Goal: Register for event/course

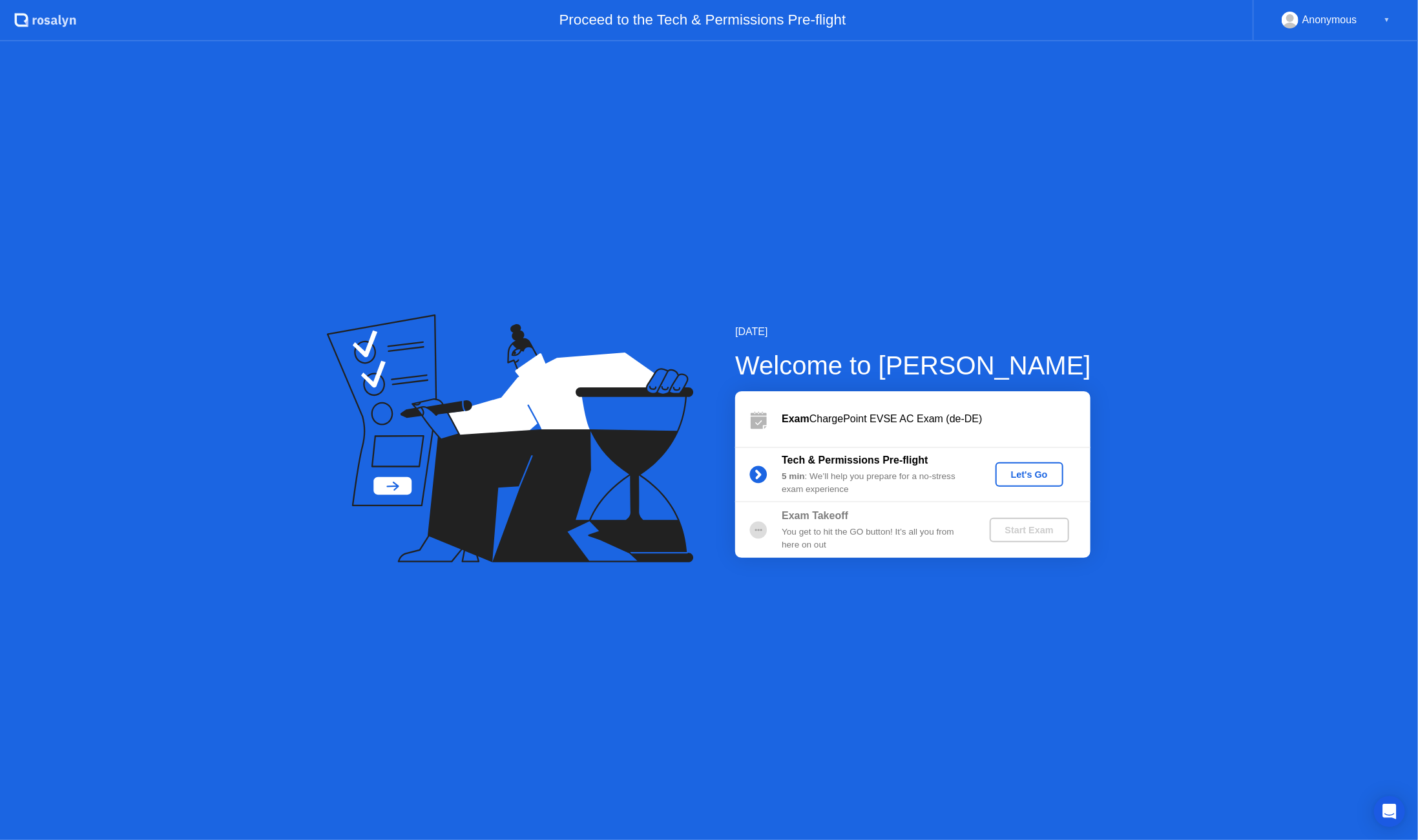
click at [1037, 474] on div "Let's Go" at bounding box center [1029, 474] width 58 height 10
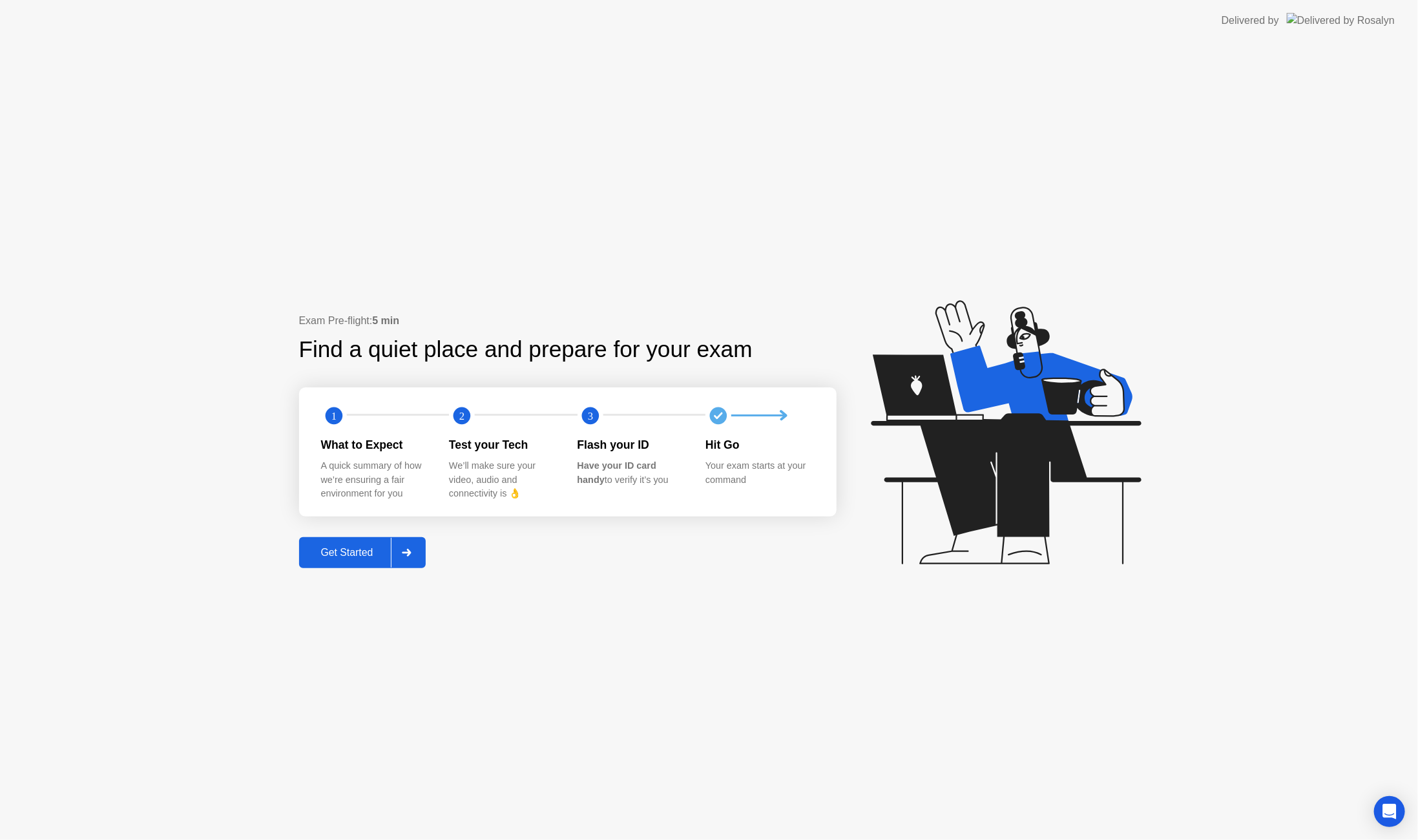
drag, startPoint x: 1034, startPoint y: 726, endPoint x: 994, endPoint y: 720, distance: 40.4
click at [1034, 726] on div "Exam Pre-flight: 5 min Find a quiet place and prepare for your exam 1 2 3 What …" at bounding box center [709, 441] width 1418 height 799
click at [367, 552] on div "Get Started" at bounding box center [347, 553] width 88 height 12
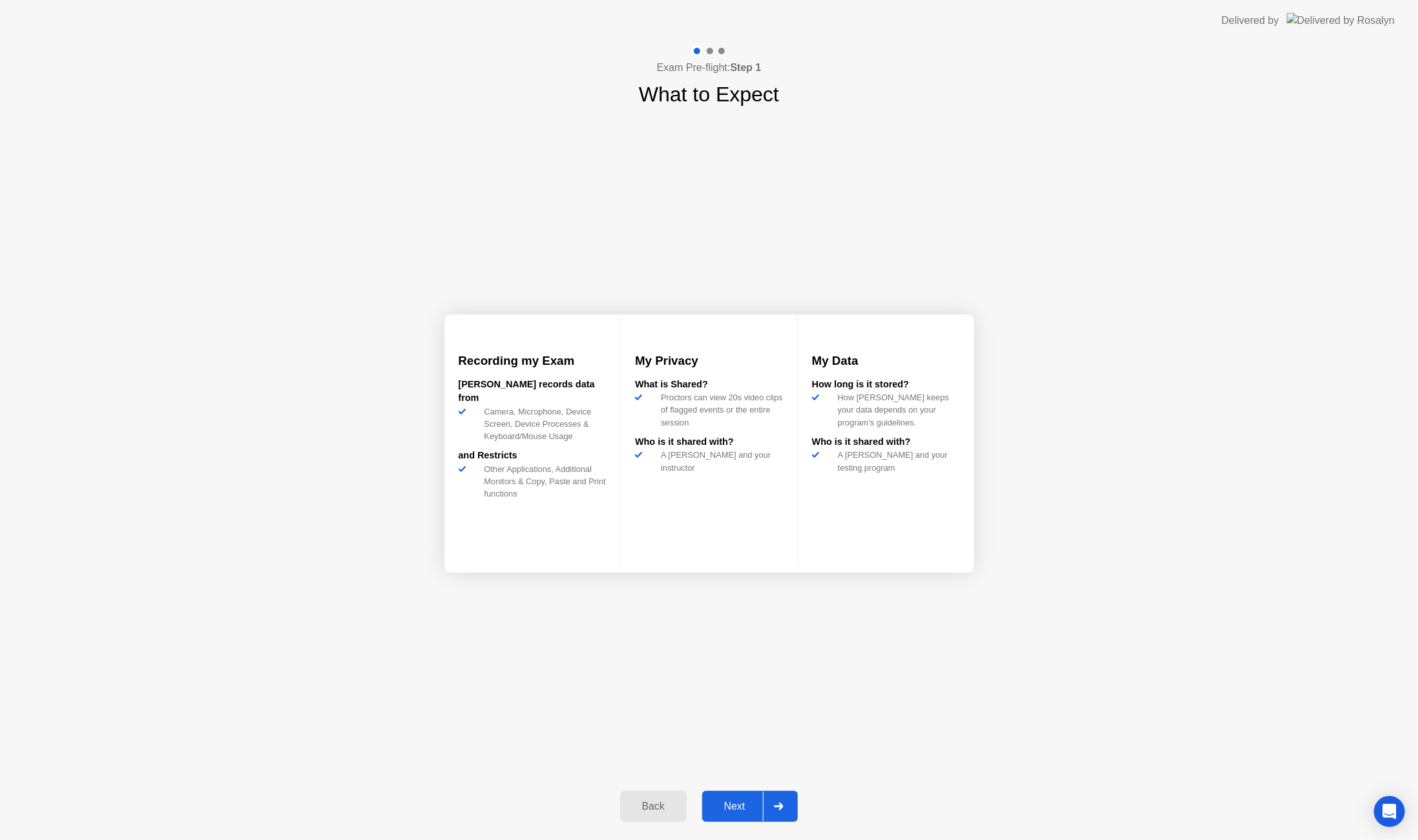
click at [743, 804] on div "Next" at bounding box center [735, 807] width 58 height 12
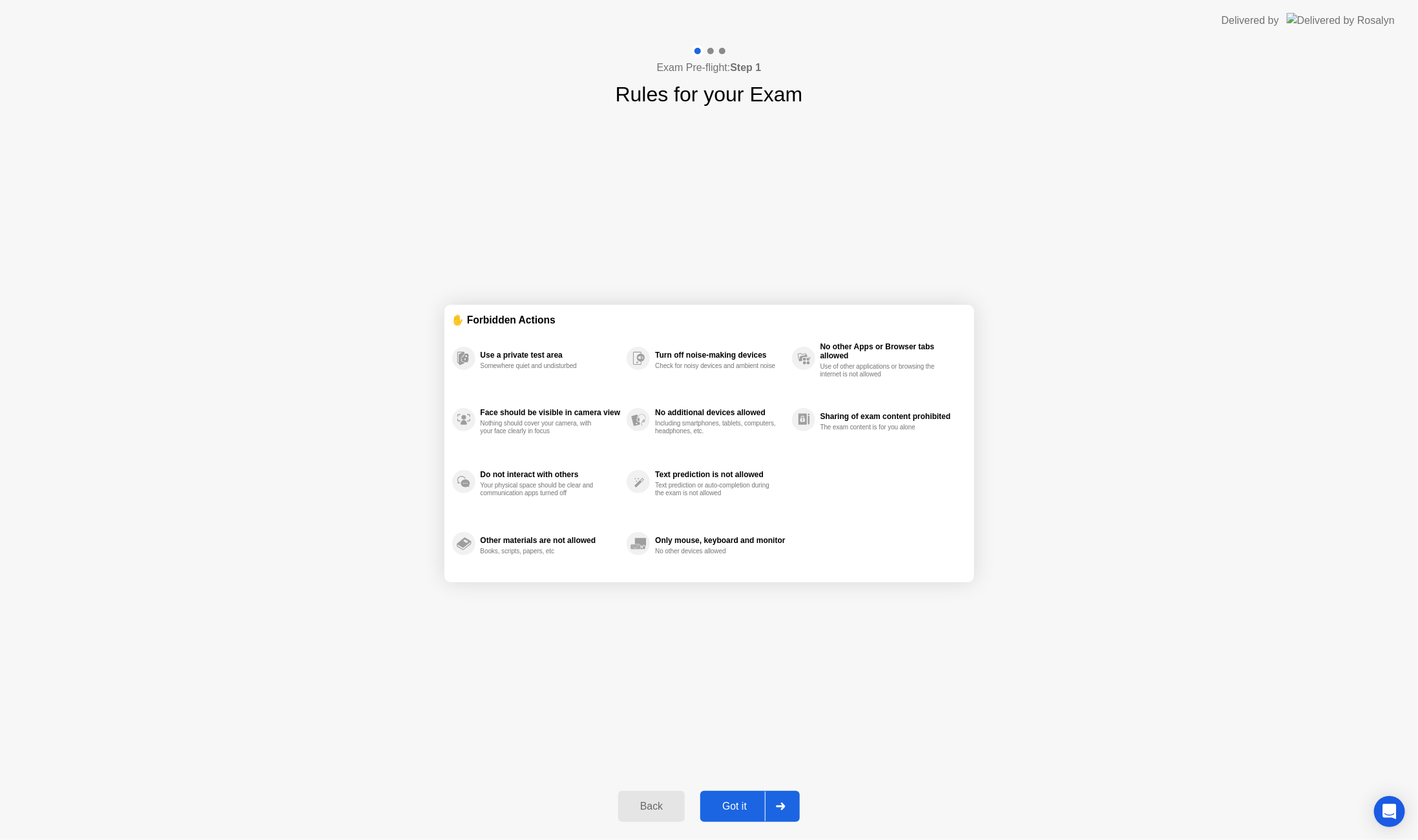
click at [737, 809] on div "Got it" at bounding box center [735, 807] width 61 height 12
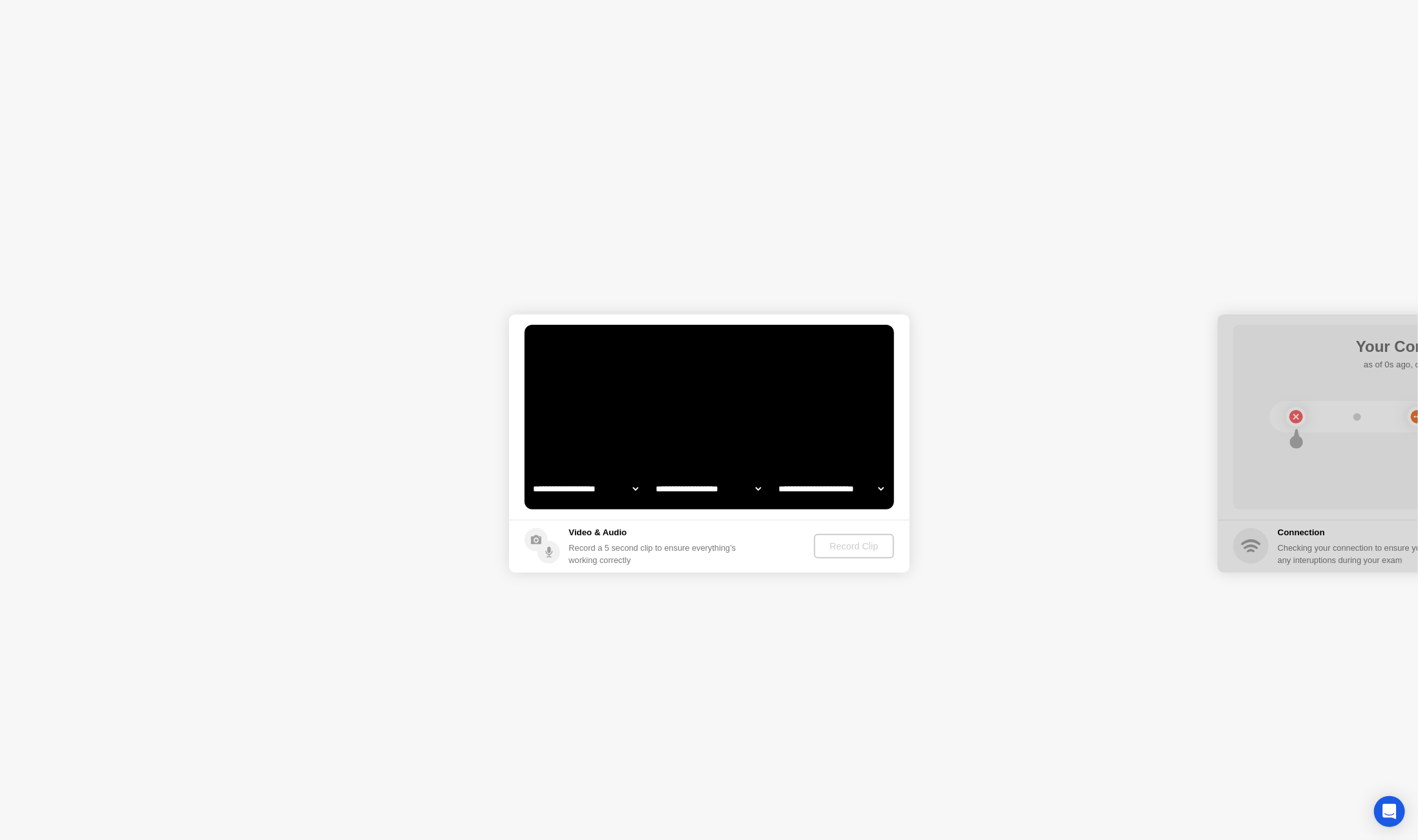
select select "**********"
select select "*******"
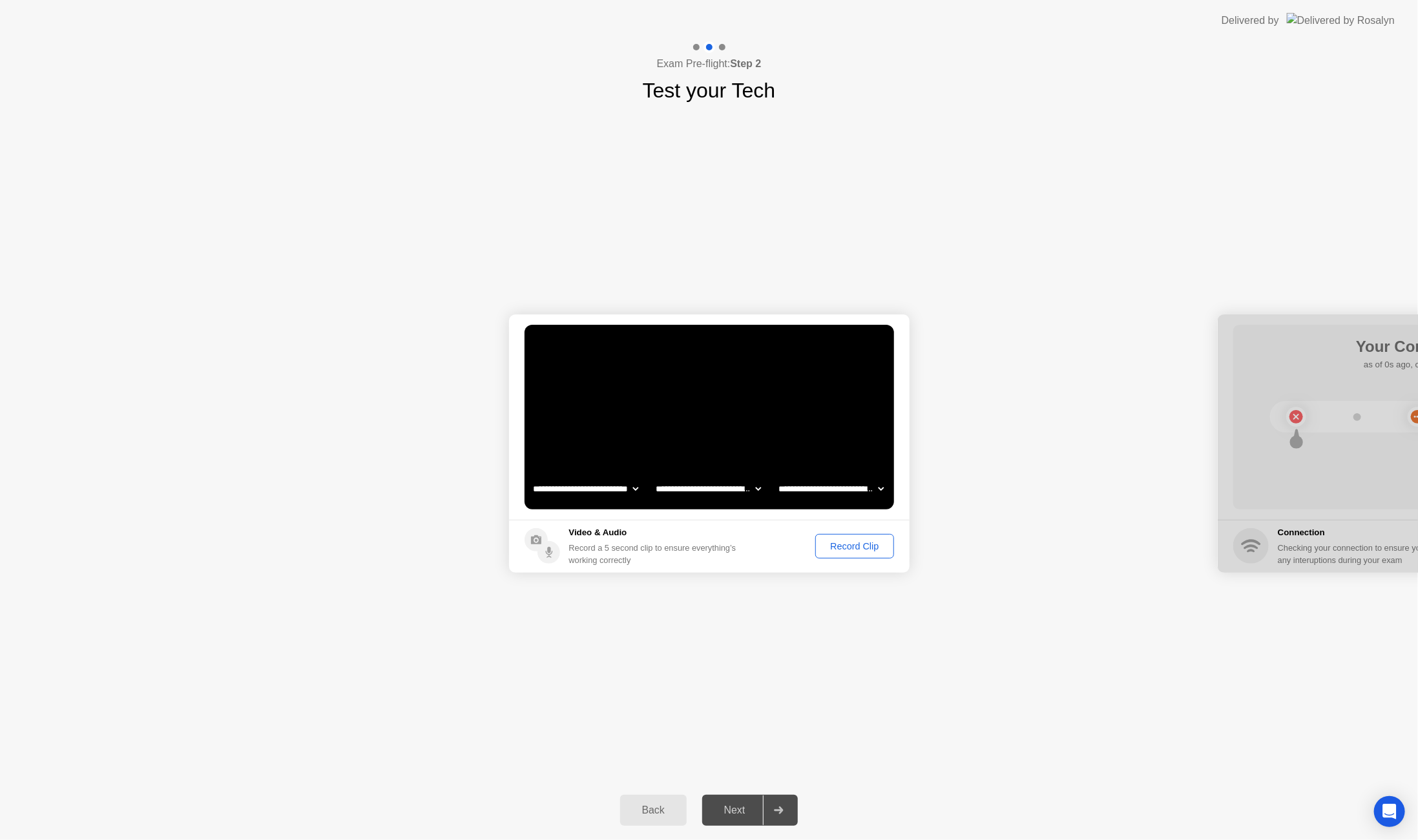
click at [850, 546] on div "Record Clip" at bounding box center [854, 546] width 69 height 10
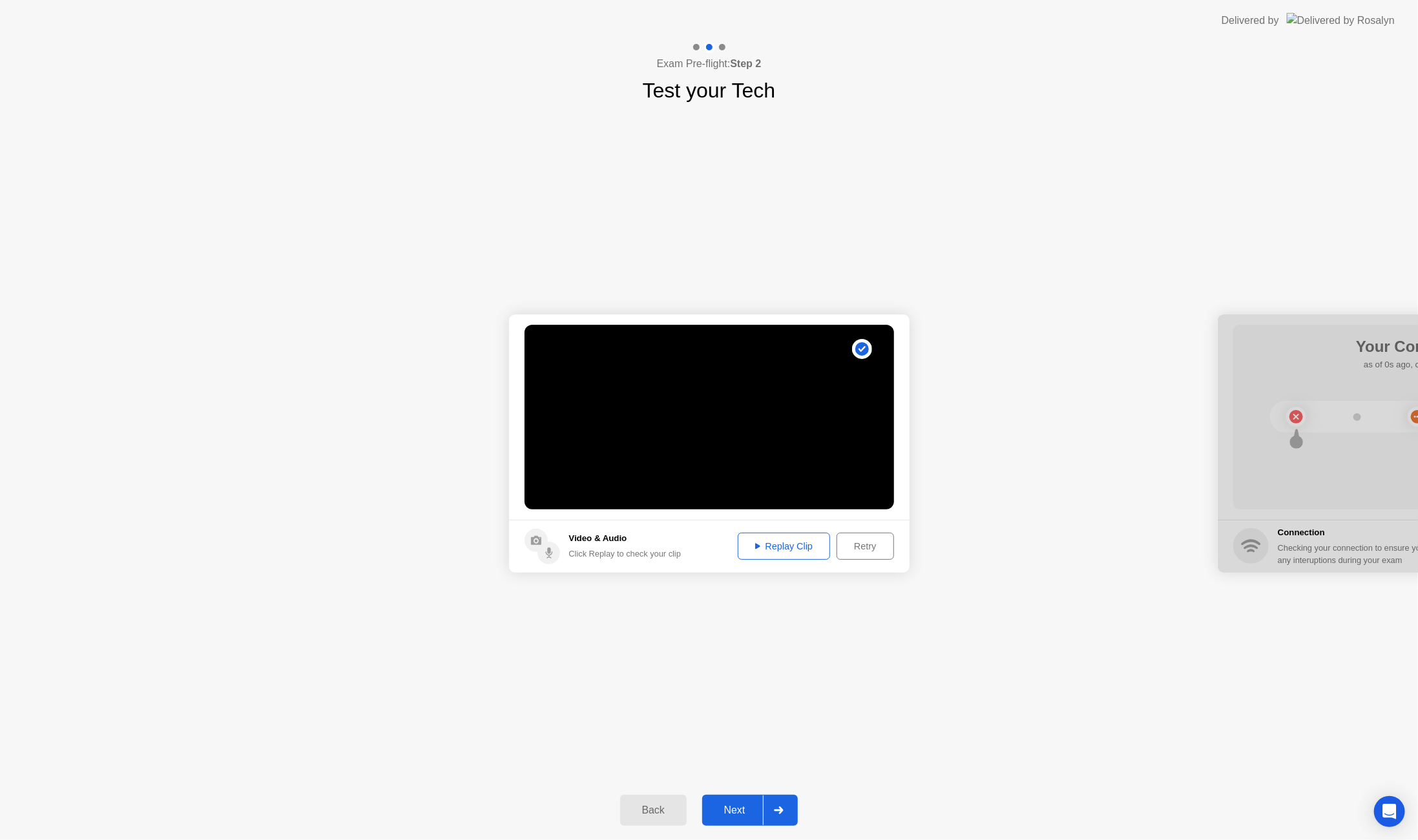
click at [787, 546] on div "Replay Clip" at bounding box center [784, 546] width 84 height 10
click at [765, 804] on div at bounding box center [778, 810] width 31 height 30
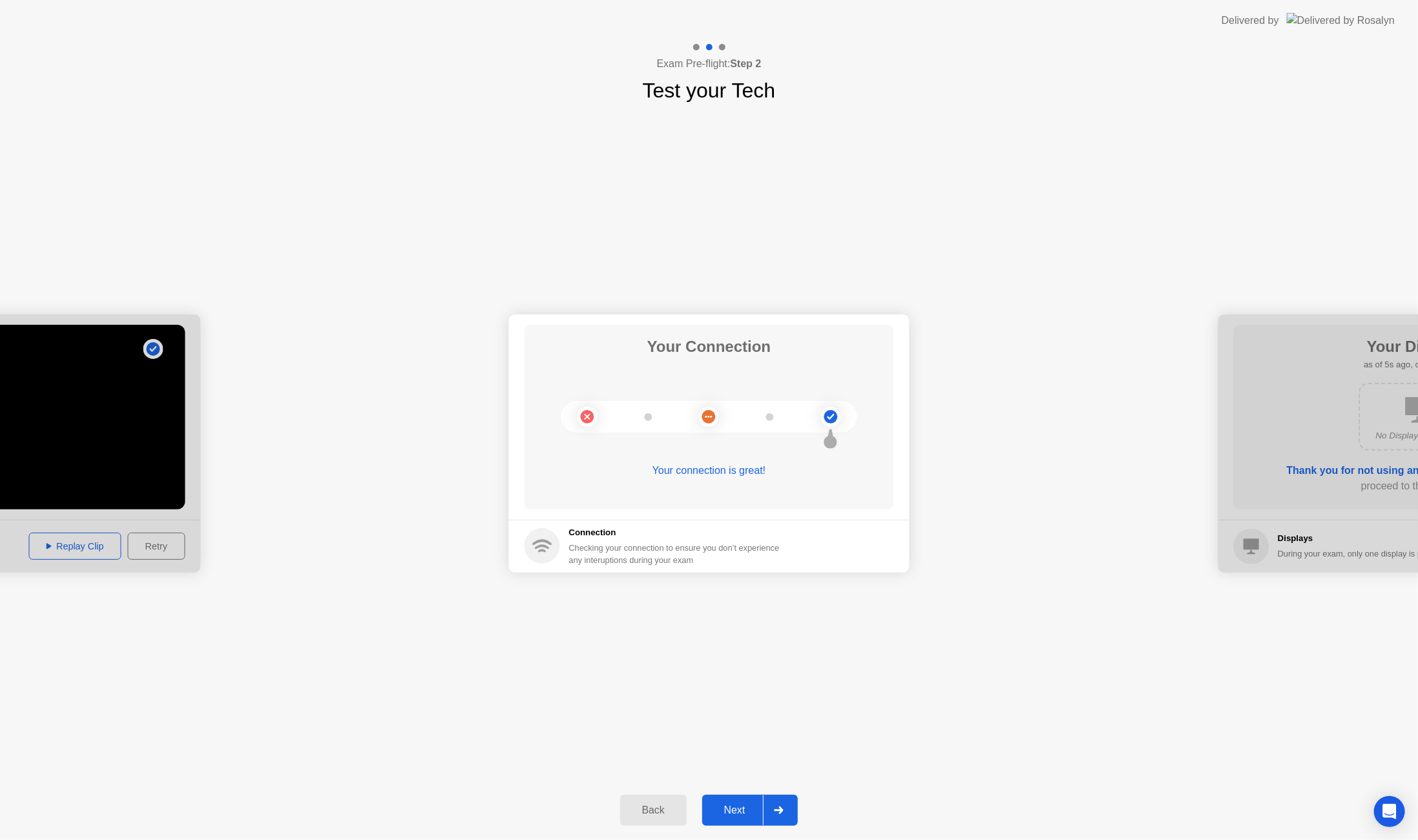
click at [762, 814] on div "Next" at bounding box center [735, 810] width 58 height 12
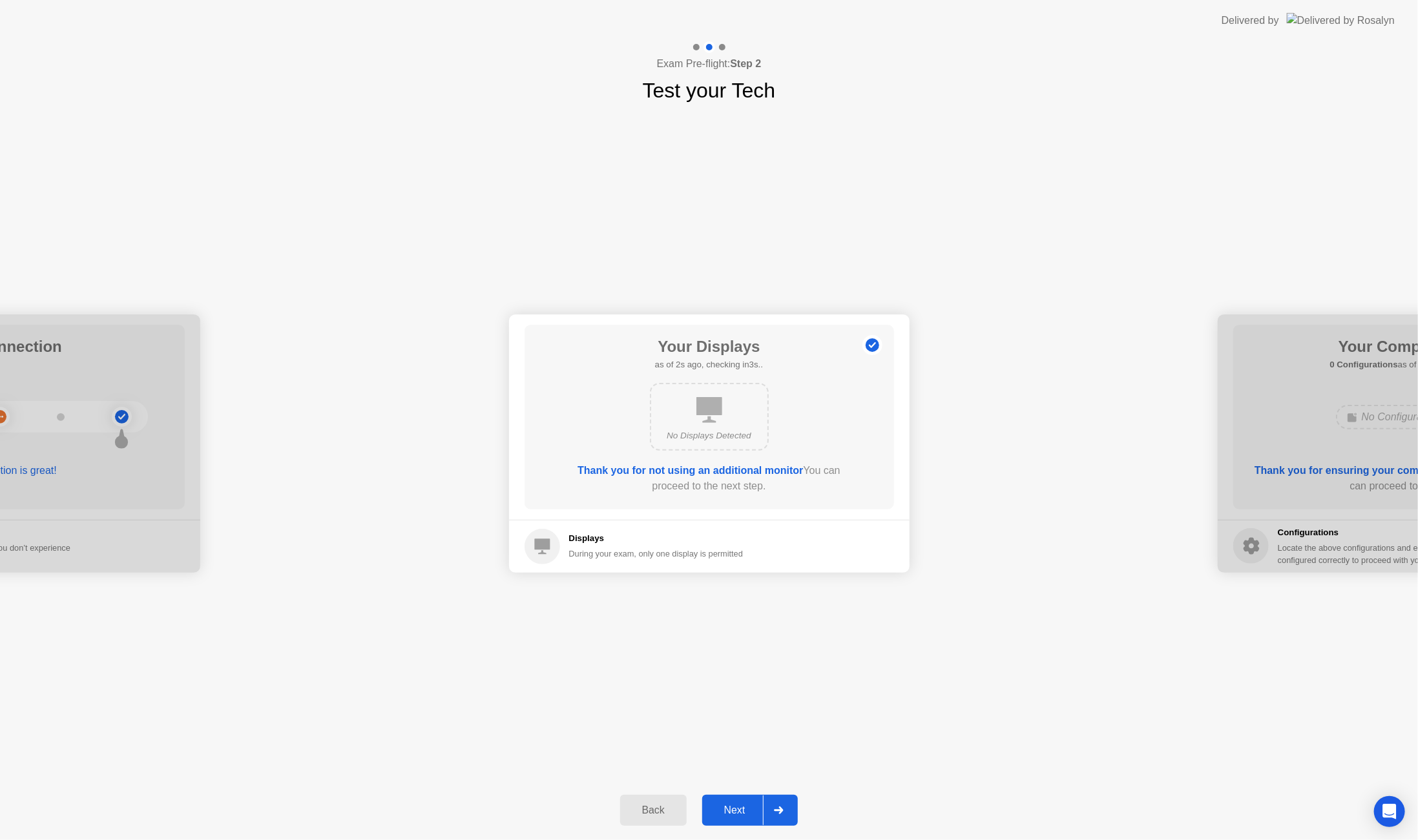
click at [755, 809] on div "Next" at bounding box center [735, 810] width 58 height 12
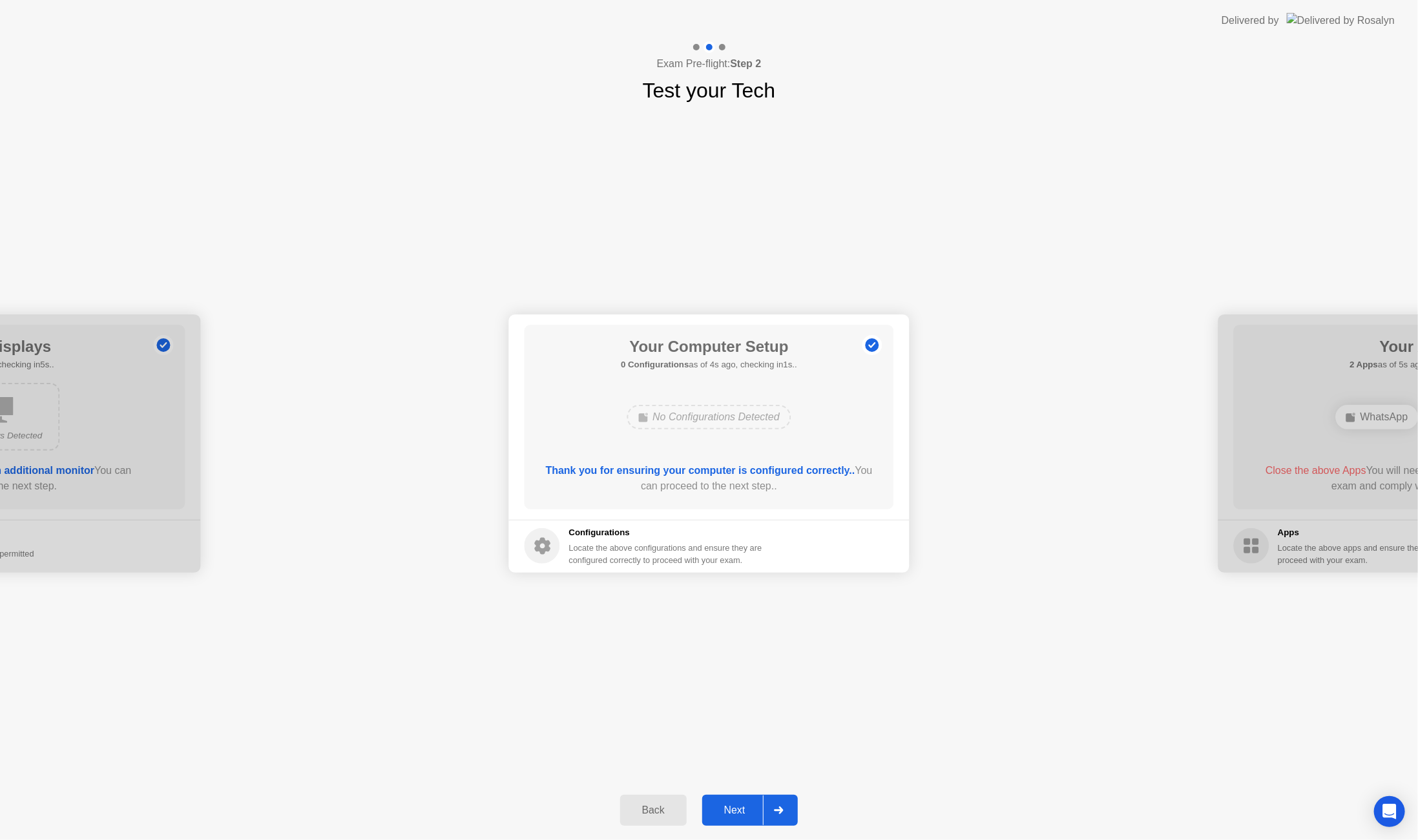
click at [772, 809] on div at bounding box center [778, 810] width 31 height 30
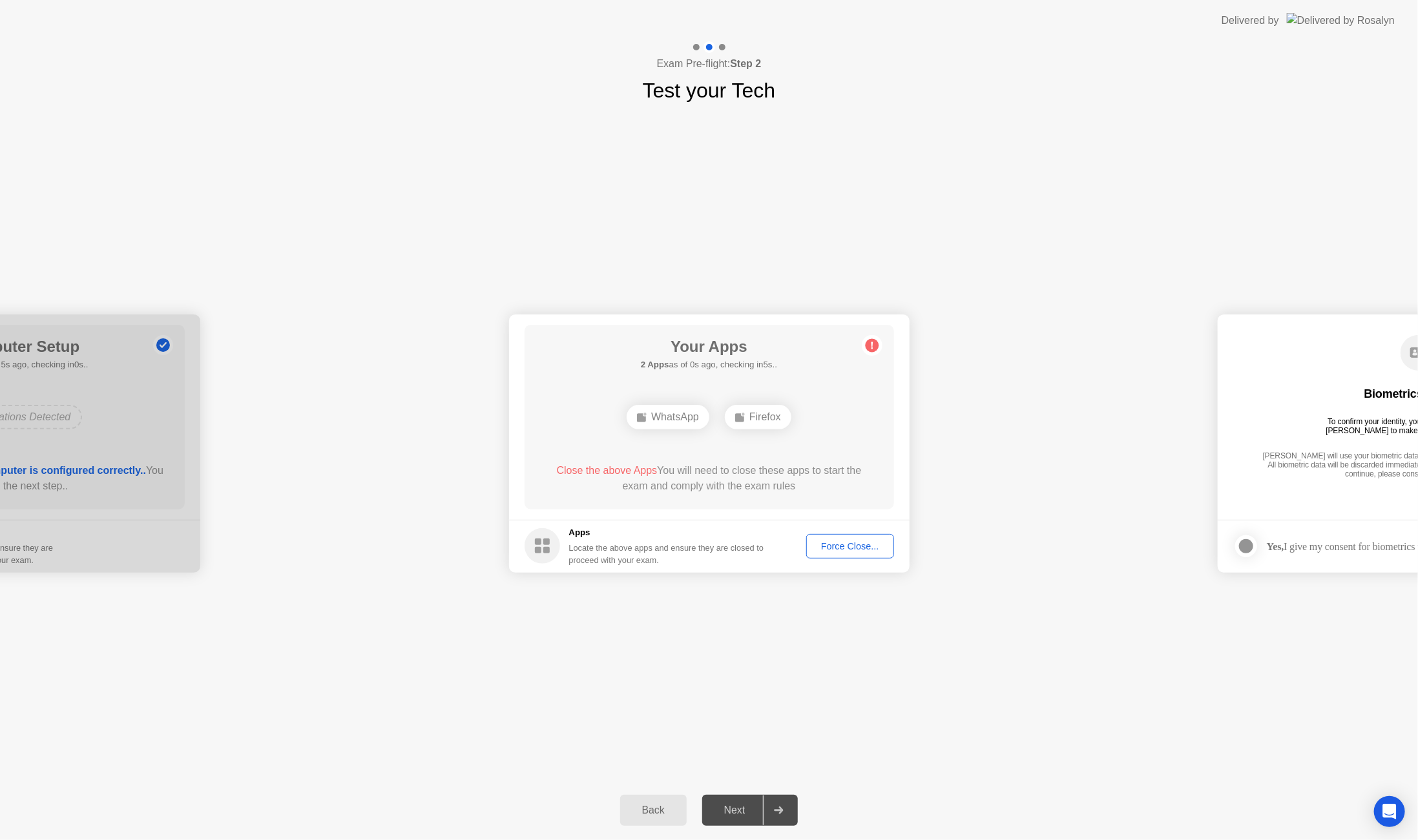
click at [836, 547] on div "Force Close..." at bounding box center [849, 546] width 79 height 10
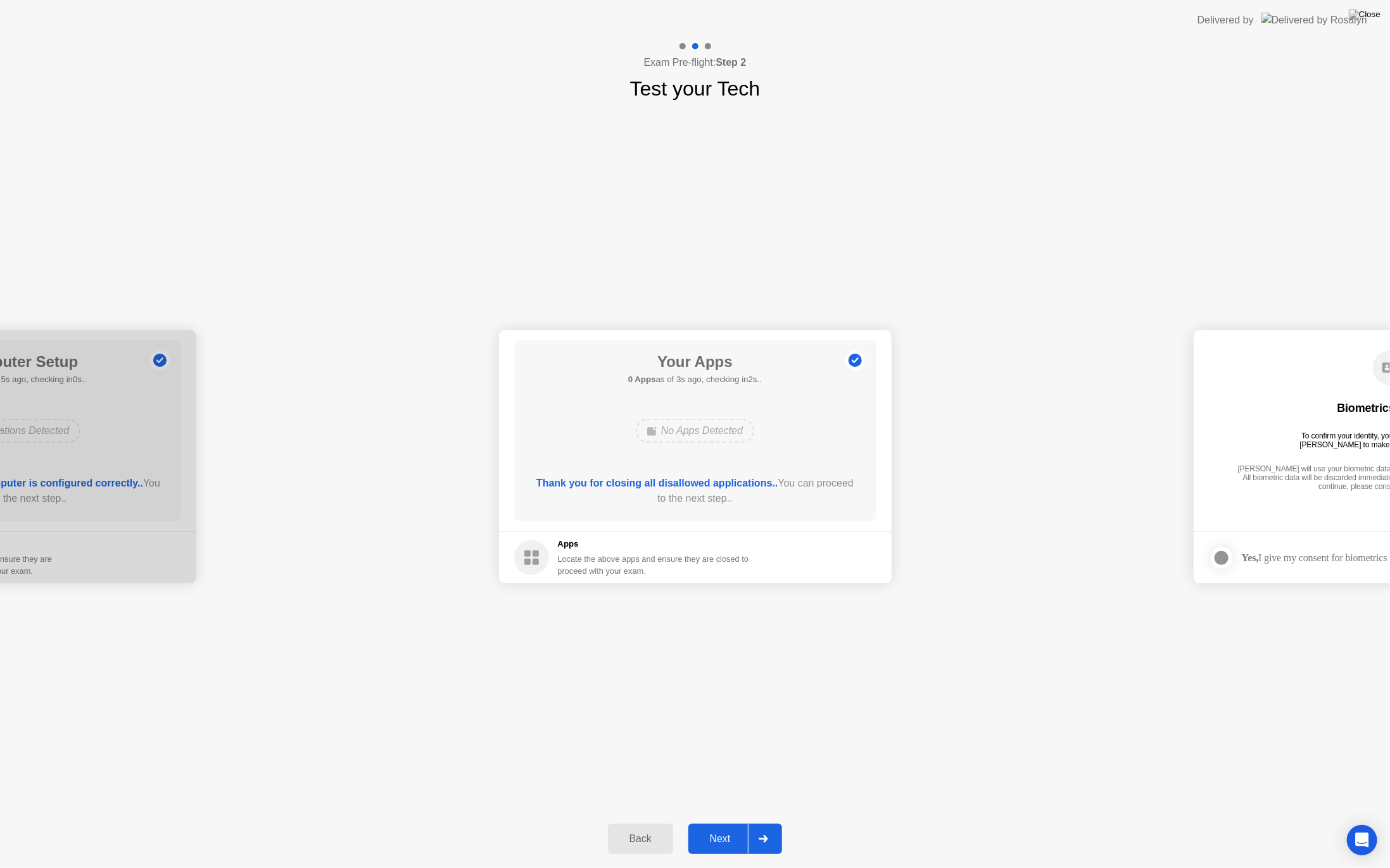
click at [737, 822] on div "Next" at bounding box center [720, 839] width 57 height 12
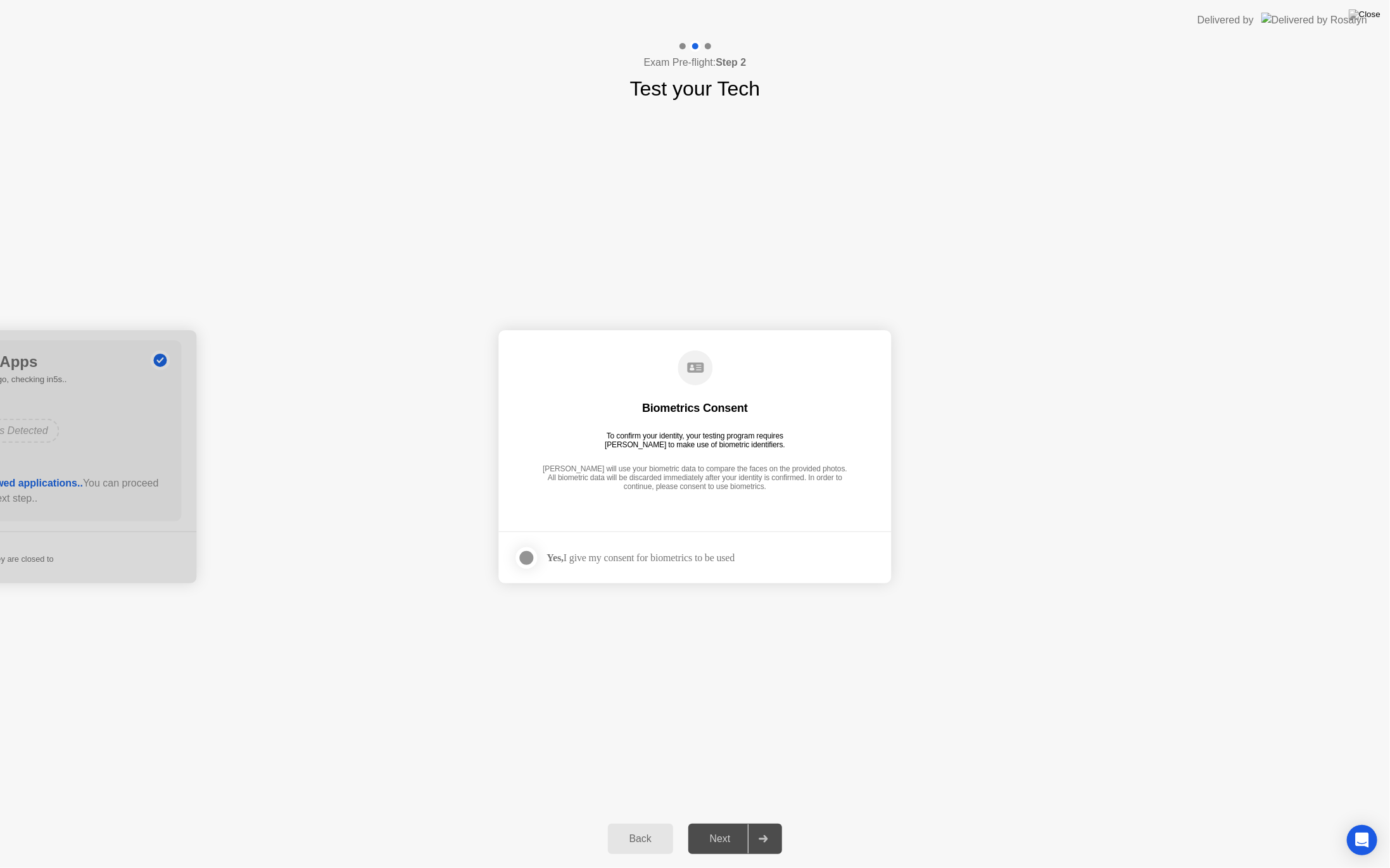
click at [525, 558] on div at bounding box center [527, 558] width 15 height 15
click at [740, 822] on div "Next" at bounding box center [720, 839] width 57 height 12
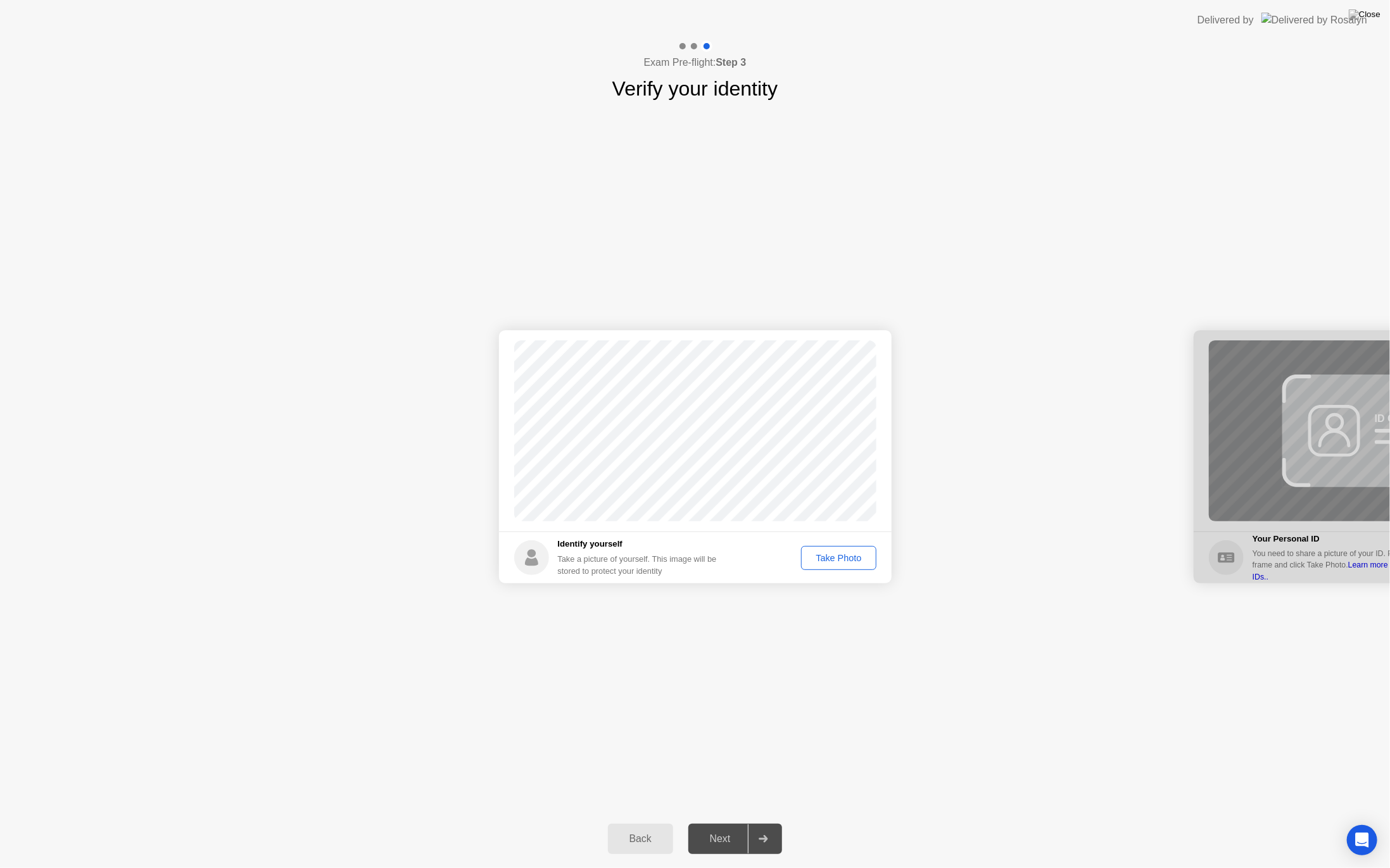
click at [852, 555] on div "Take Photo" at bounding box center [838, 558] width 66 height 10
click at [728, 822] on div "Next" at bounding box center [720, 839] width 57 height 12
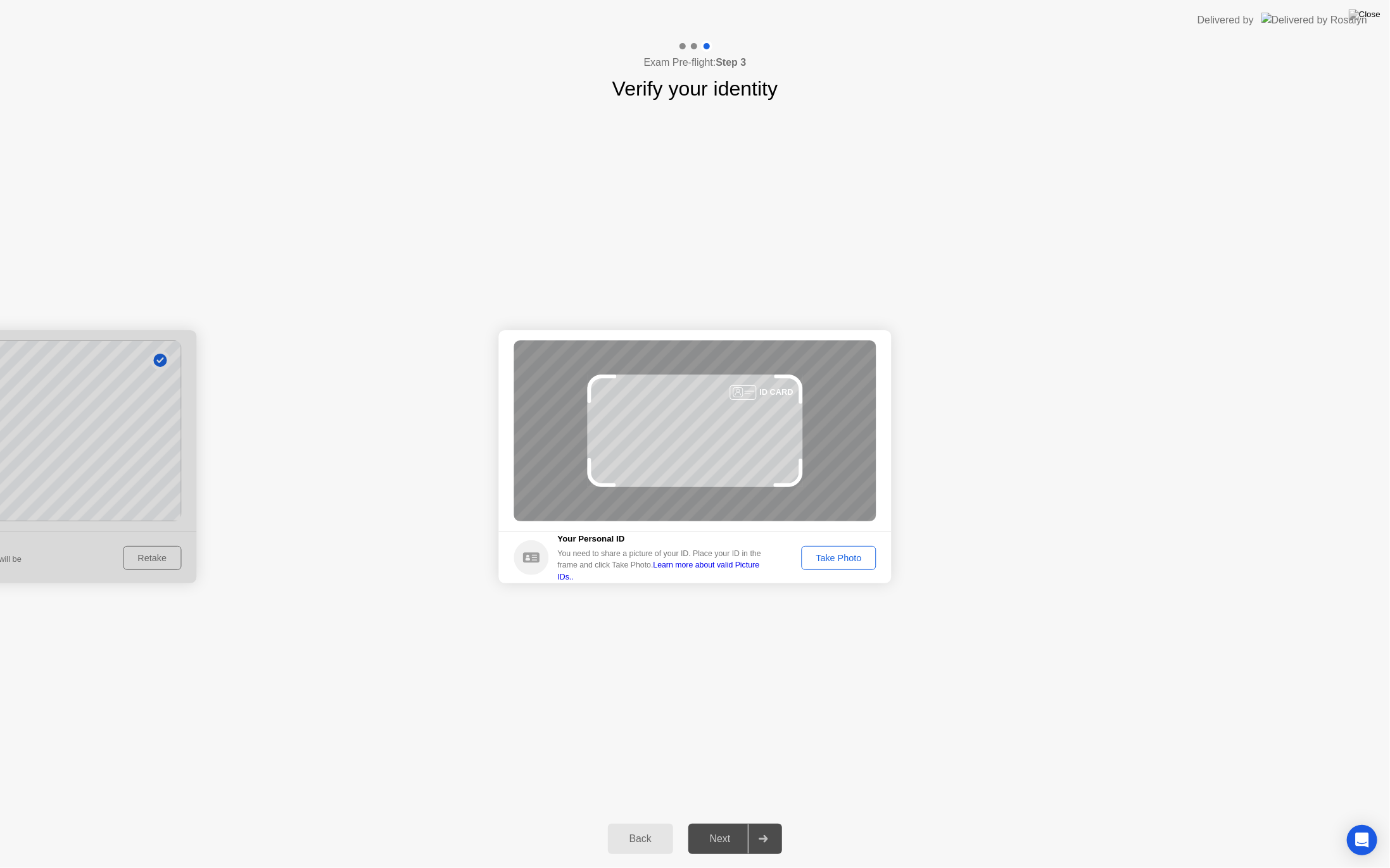
click at [825, 561] on div "Take Photo" at bounding box center [838, 558] width 66 height 10
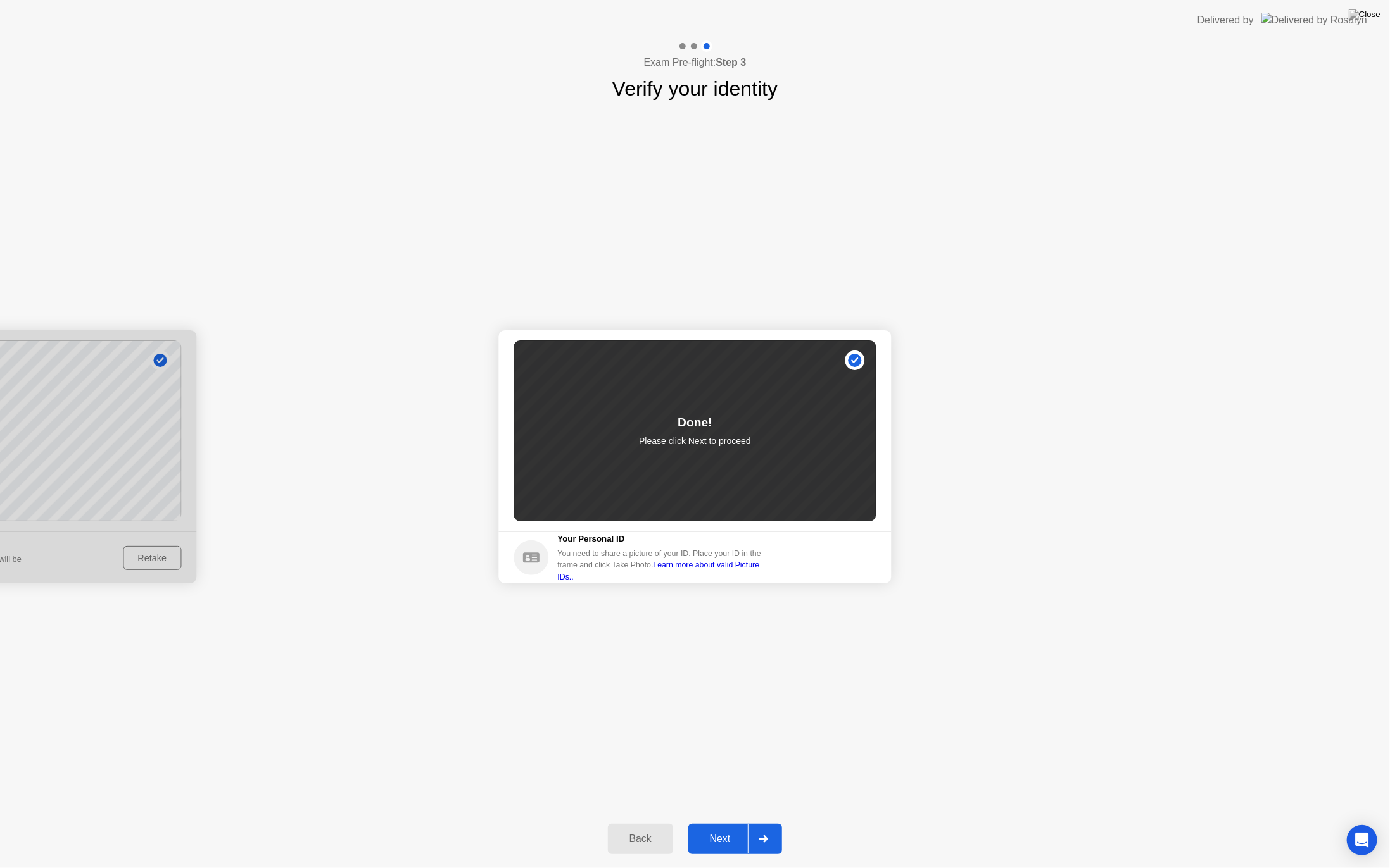
click at [747, 822] on div "Next" at bounding box center [720, 839] width 57 height 12
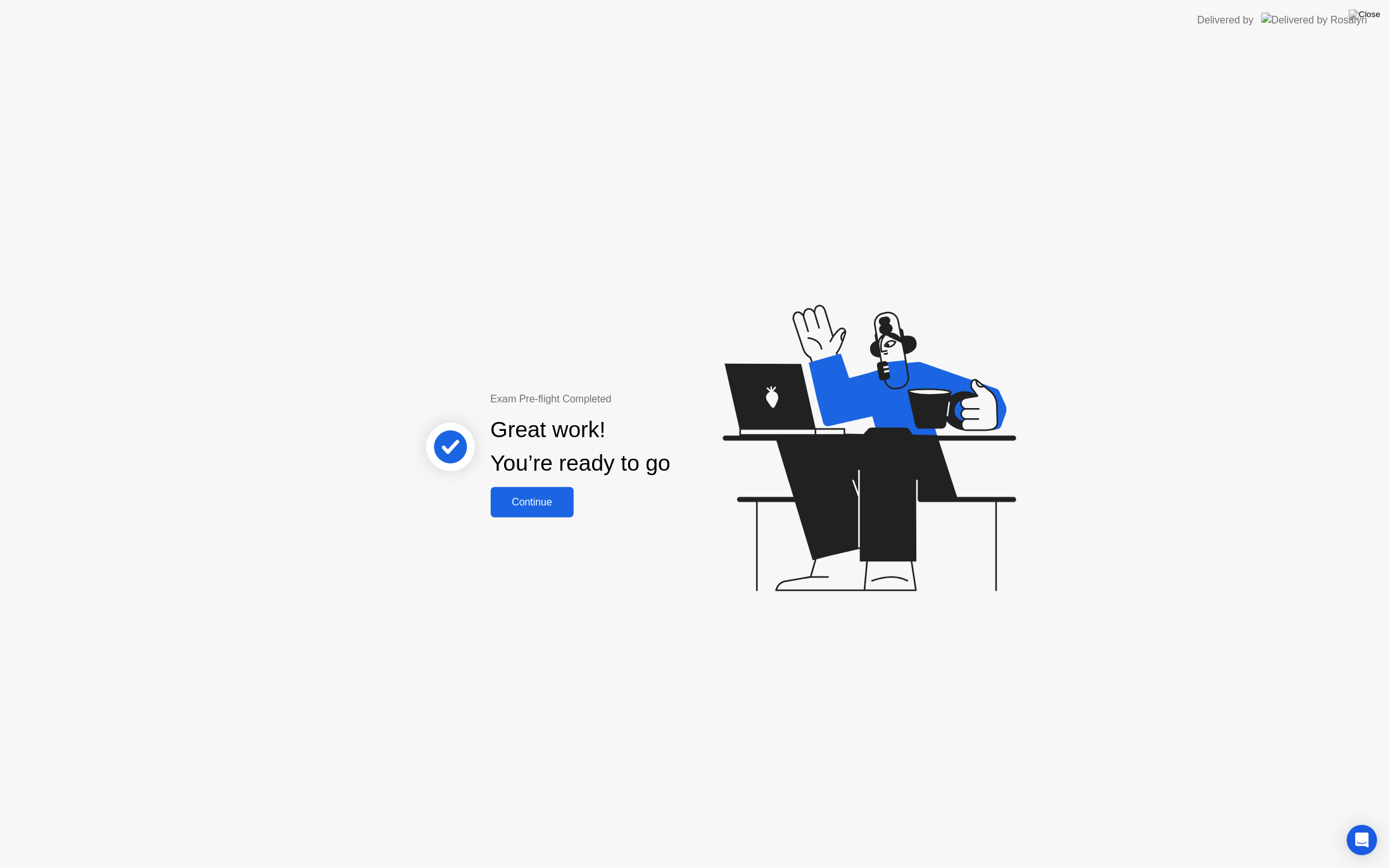
click at [545, 508] on div "Continue" at bounding box center [532, 502] width 76 height 12
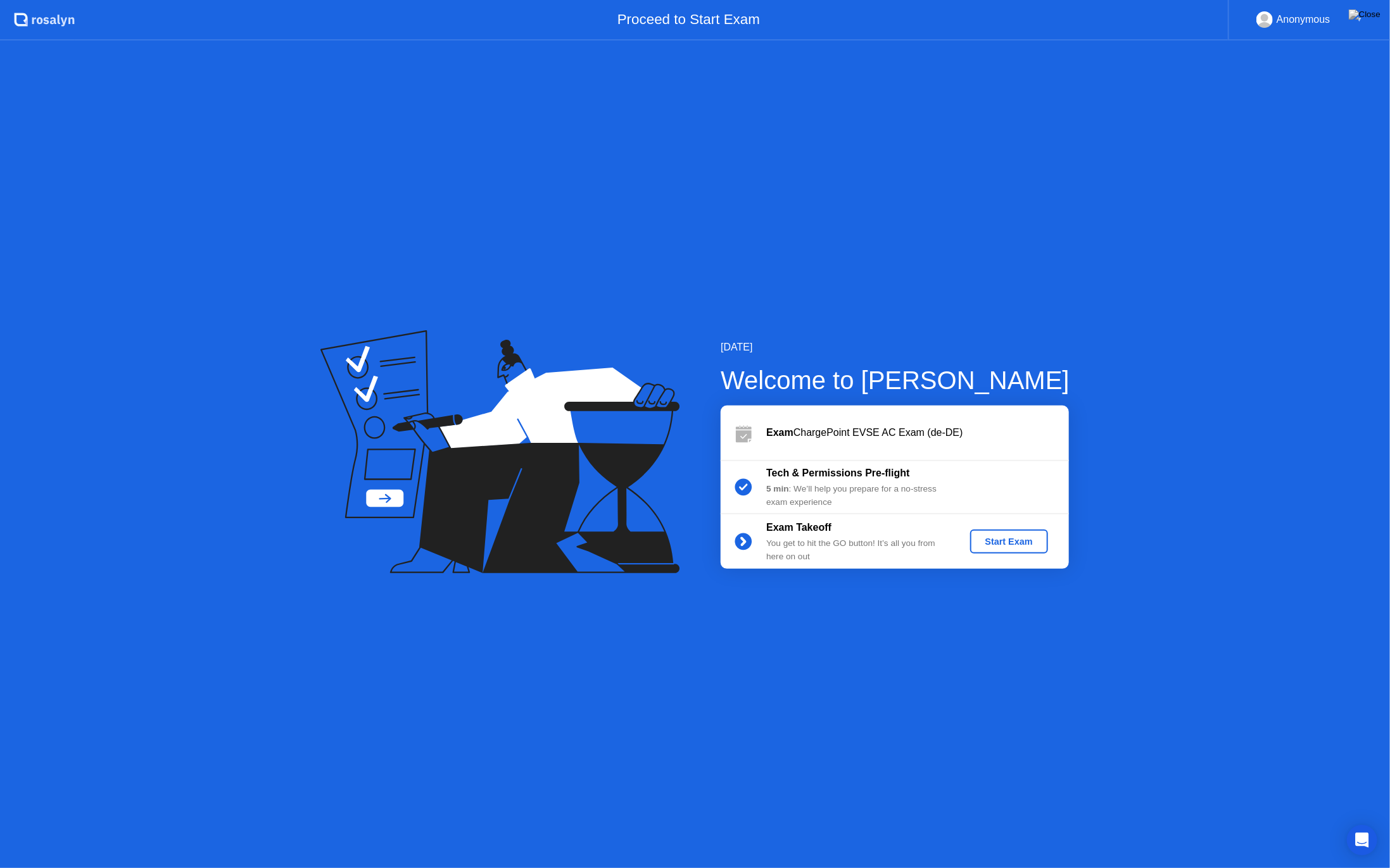
click at [1012, 539] on div "Start Exam" at bounding box center [1008, 541] width 67 height 10
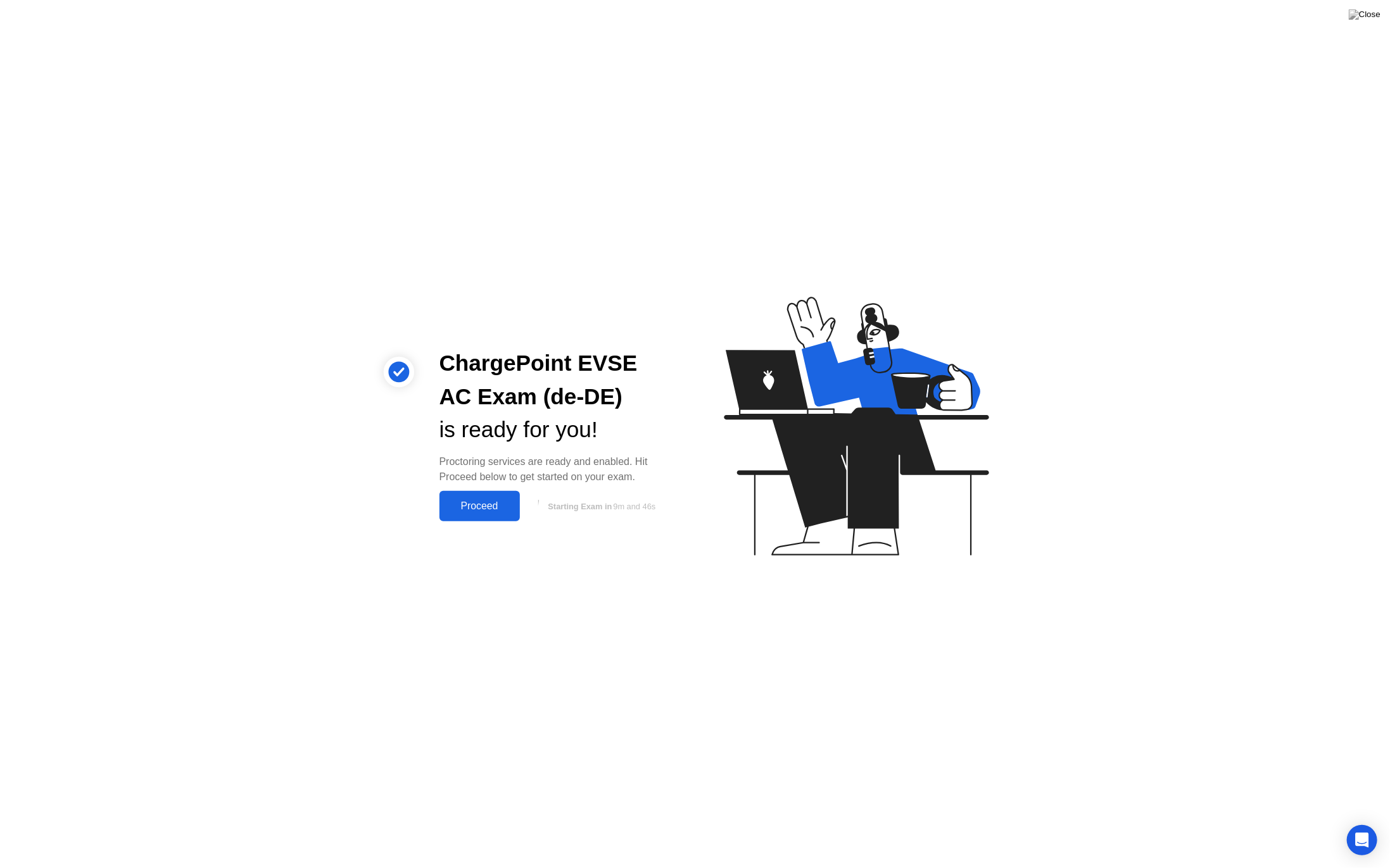
click at [482, 507] on div "Proceed" at bounding box center [480, 506] width 73 height 12
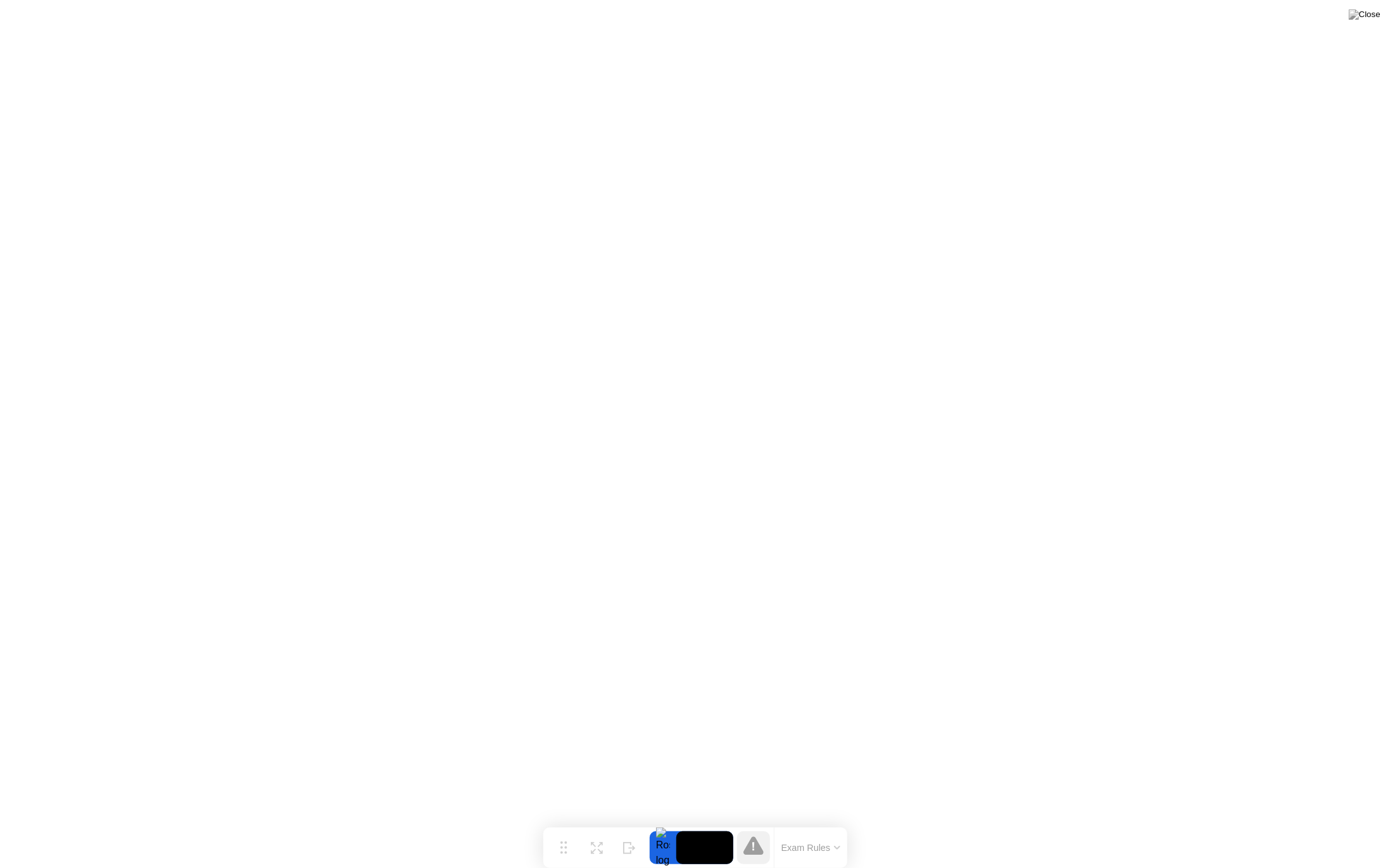
click at [829, 822] on button "Exam Rules" at bounding box center [811, 848] width 67 height 12
